Goal: Information Seeking & Learning: Find specific fact

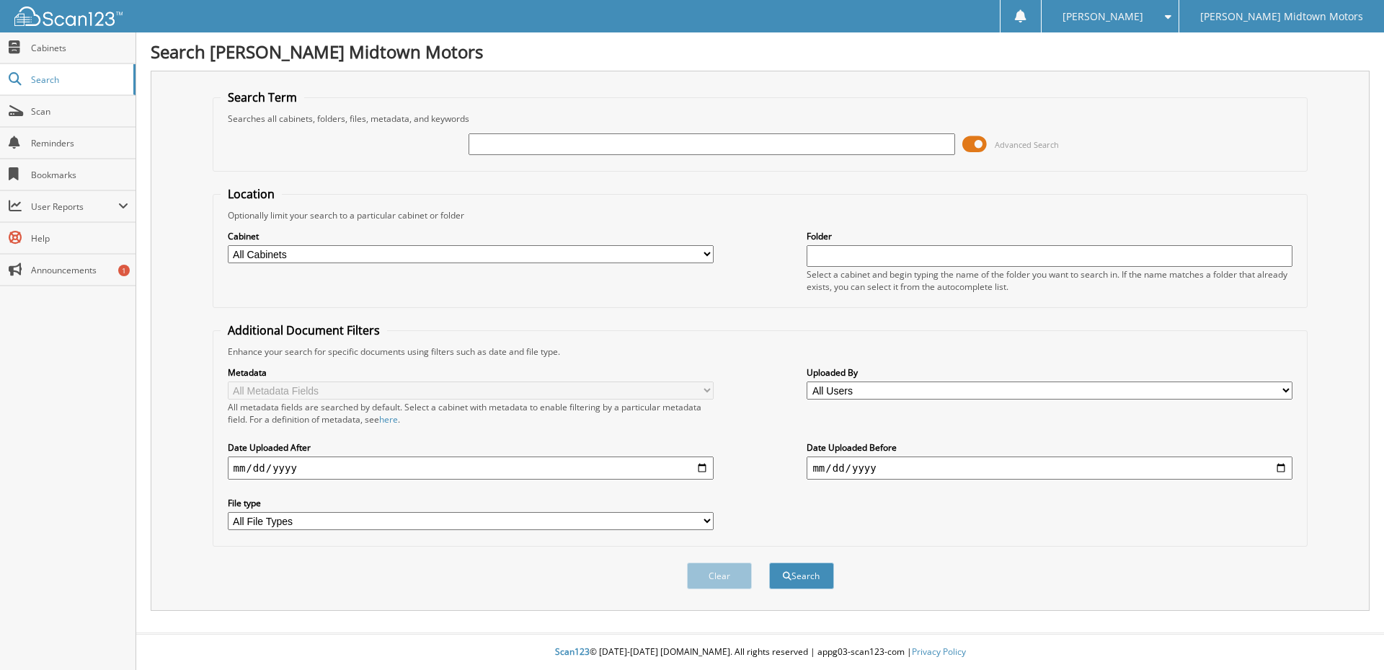
click at [581, 149] on input "text" at bounding box center [711, 144] width 486 height 22
type input "[PERSON_NAME]"
click at [769, 562] on button "Search" at bounding box center [801, 575] width 65 height 27
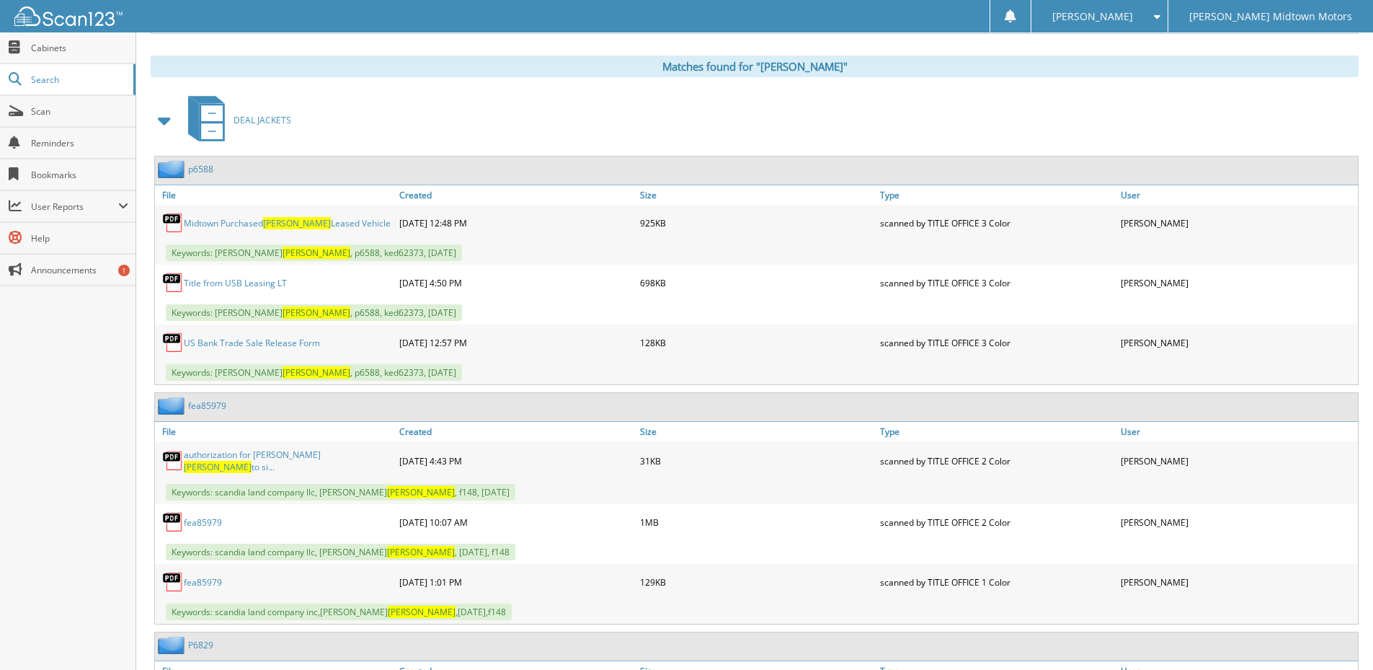
click at [259, 282] on link "Title from USB Leasing LT" at bounding box center [235, 283] width 103 height 12
click at [241, 224] on link "Midtown Purchased [PERSON_NAME] Leased Vehicle" at bounding box center [287, 223] width 207 height 12
click at [233, 344] on link "US Bank Trade Sale Release Form" at bounding box center [252, 343] width 136 height 12
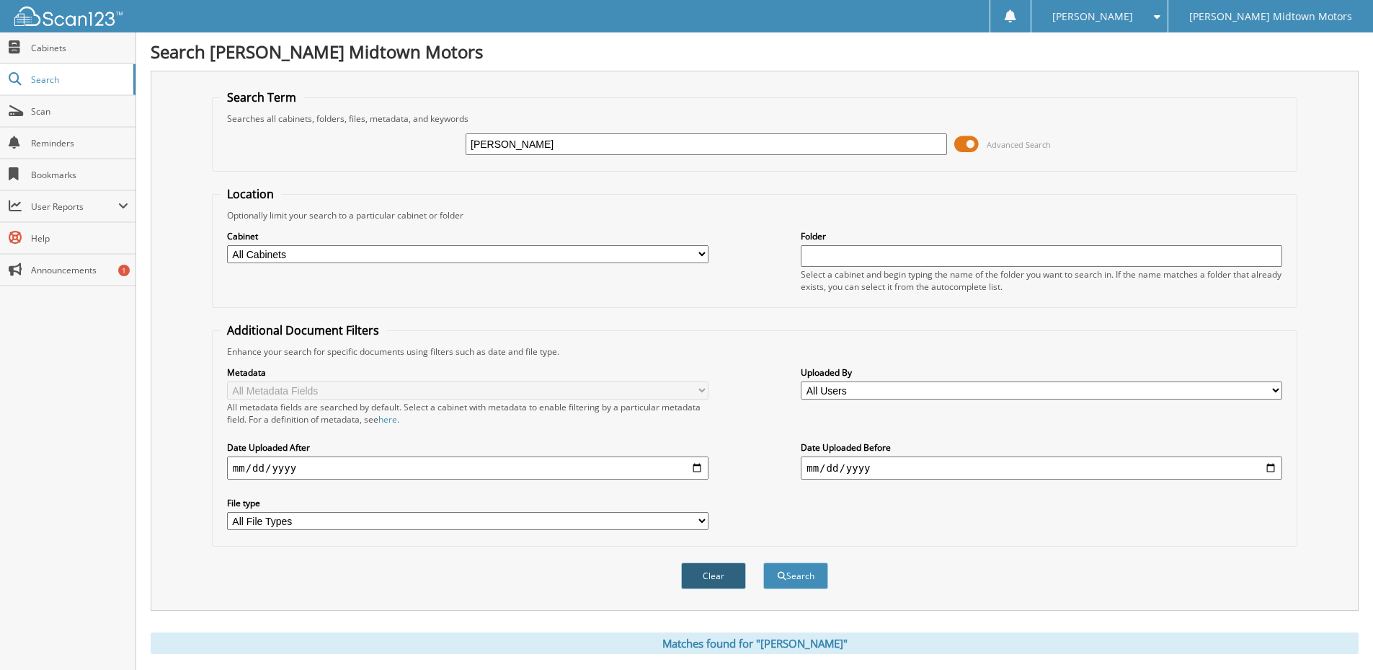
click at [716, 574] on button "Clear" at bounding box center [713, 575] width 65 height 27
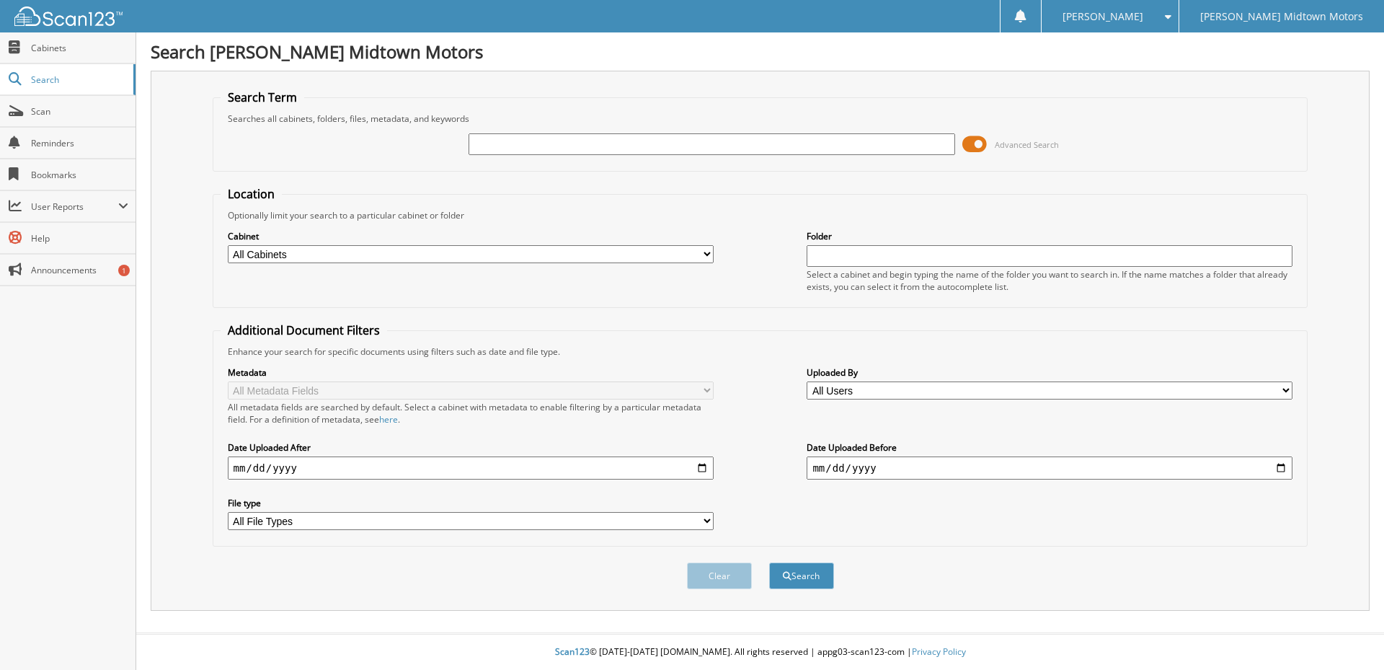
click at [564, 146] on input "text" at bounding box center [711, 144] width 486 height 22
type input "lubold"
click at [769, 562] on button "Search" at bounding box center [801, 575] width 65 height 27
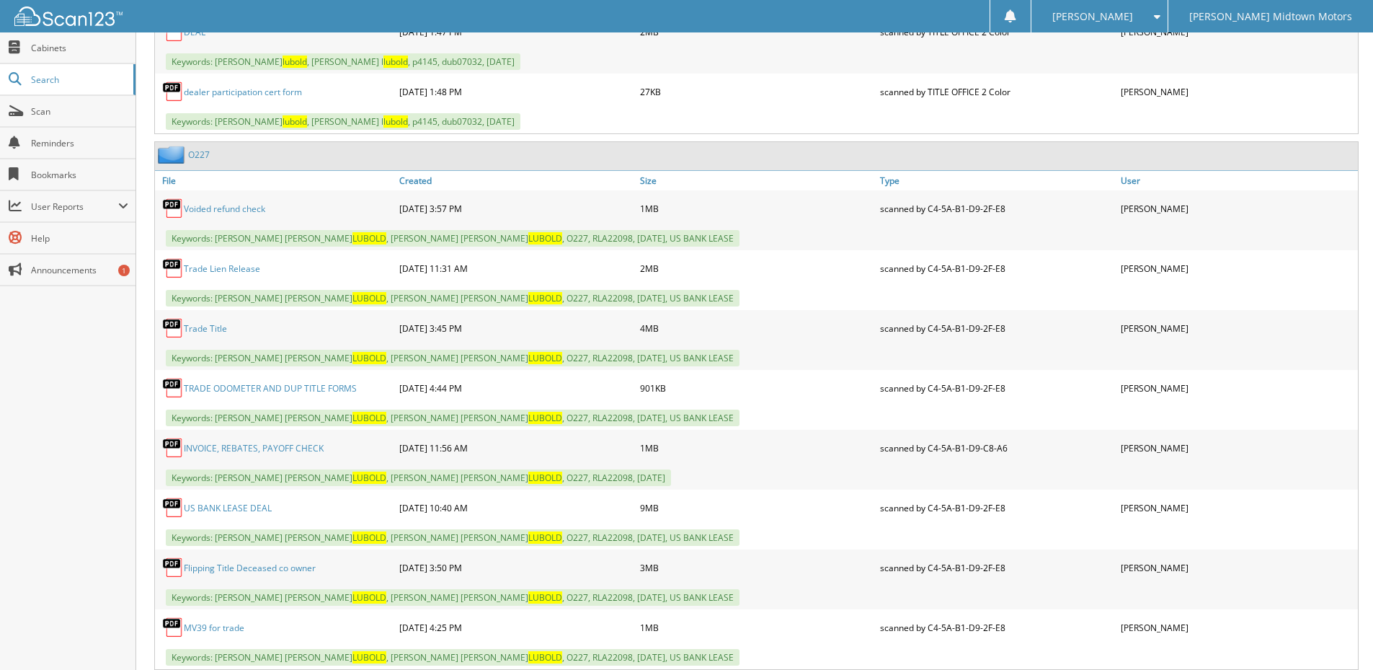
scroll to position [793, 0]
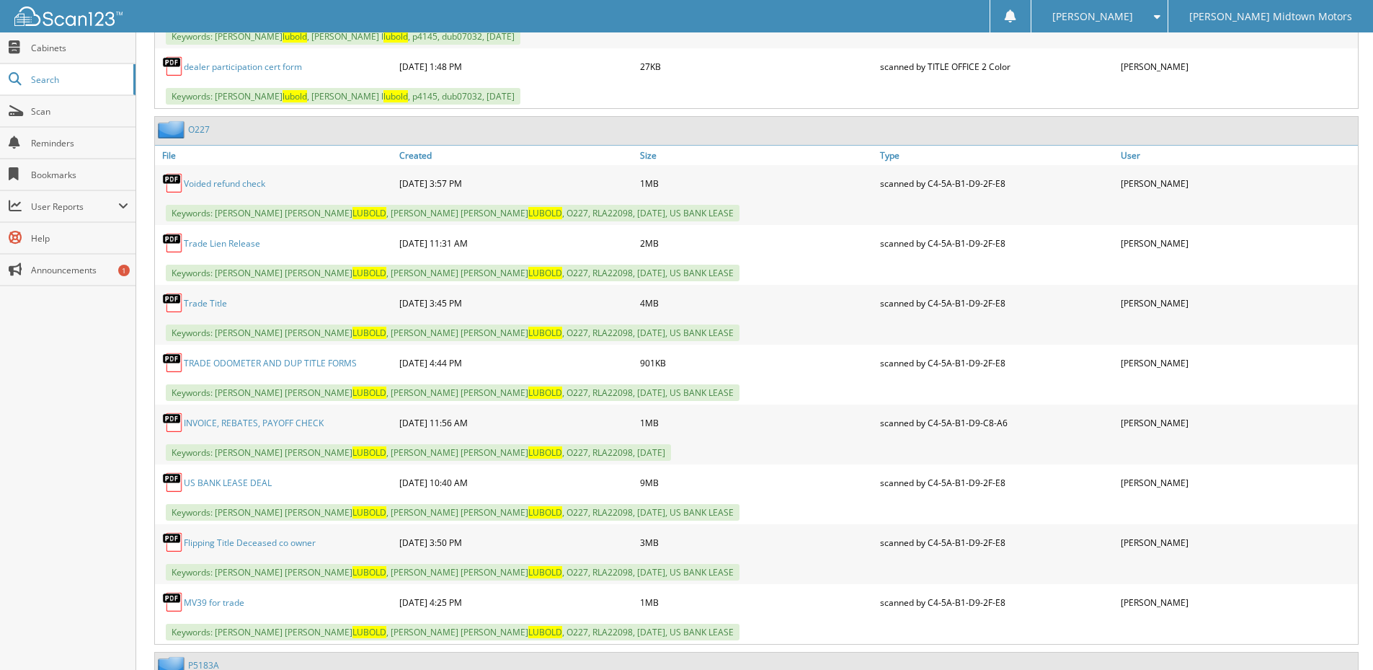
click at [234, 479] on link "US BANK LEASE DEAL" at bounding box center [228, 482] width 88 height 12
